Goal: Find specific page/section: Find specific page/section

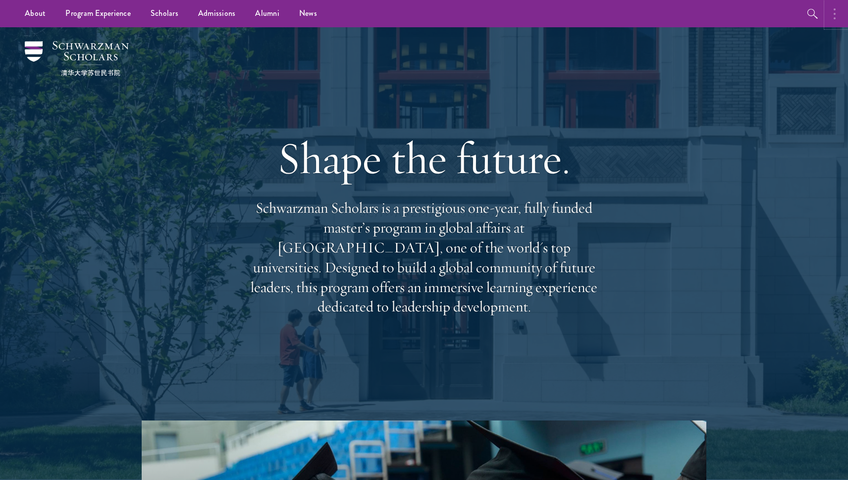
click at [839, 14] on button "button" at bounding box center [838, 13] width 22 height 27
click at [705, 14] on icon "button" at bounding box center [707, 14] width 12 height 12
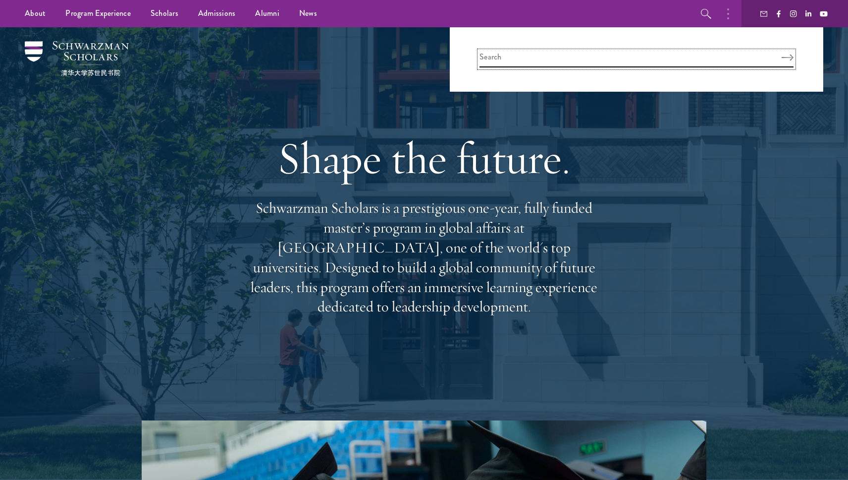
click at [587, 60] on input "search" at bounding box center [637, 59] width 314 height 16
type input "live"
click at [782, 54] on button "Search" at bounding box center [788, 57] width 12 height 7
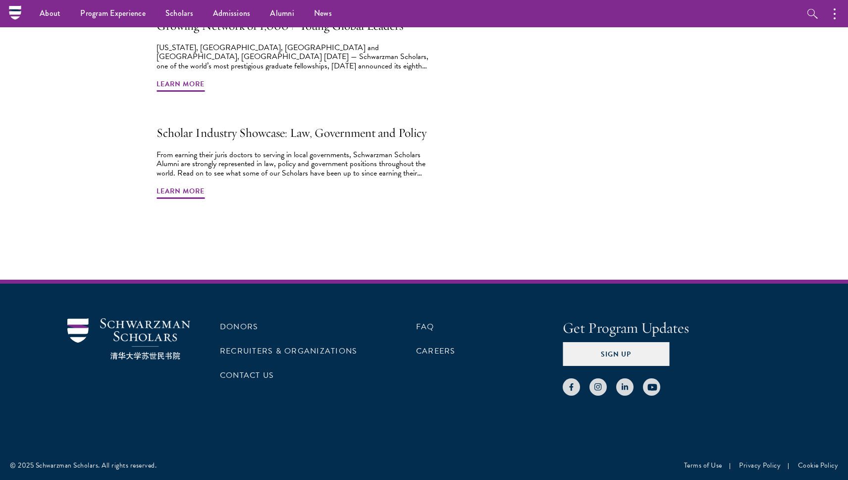
scroll to position [1383, 0]
